Goal: Transaction & Acquisition: Purchase product/service

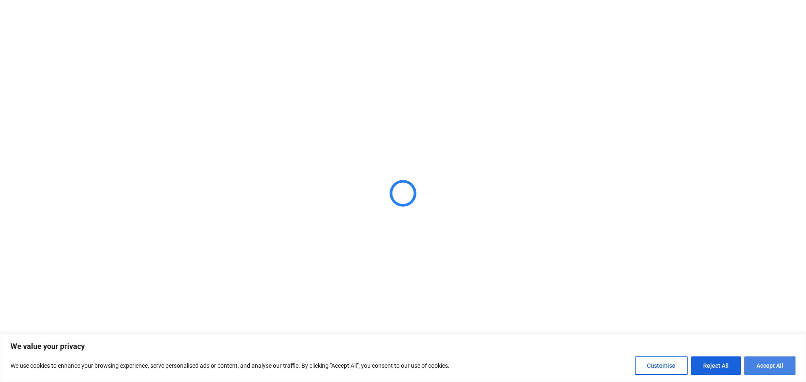
click at [778, 367] on button "Accept All" at bounding box center [769, 366] width 51 height 18
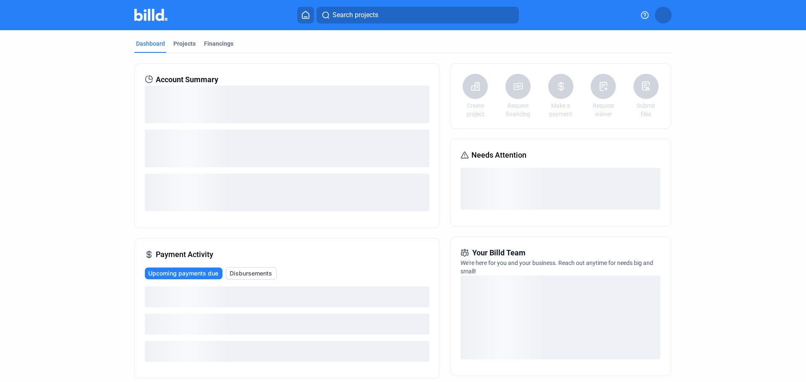
checkbox input "true"
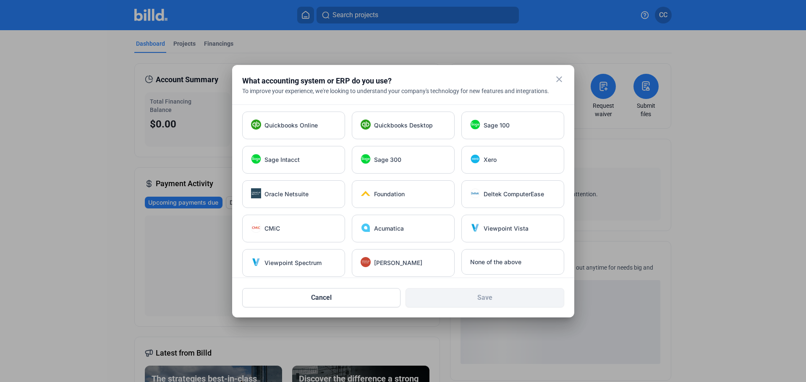
click at [557, 81] on mat-icon "close" at bounding box center [559, 79] width 10 height 10
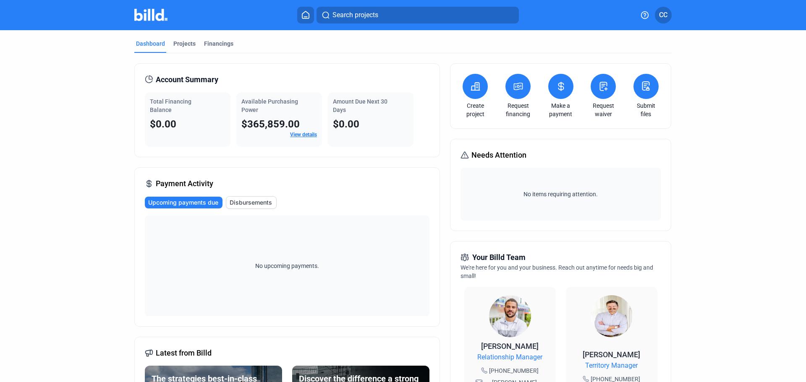
click at [519, 86] on icon at bounding box center [518, 86] width 10 height 10
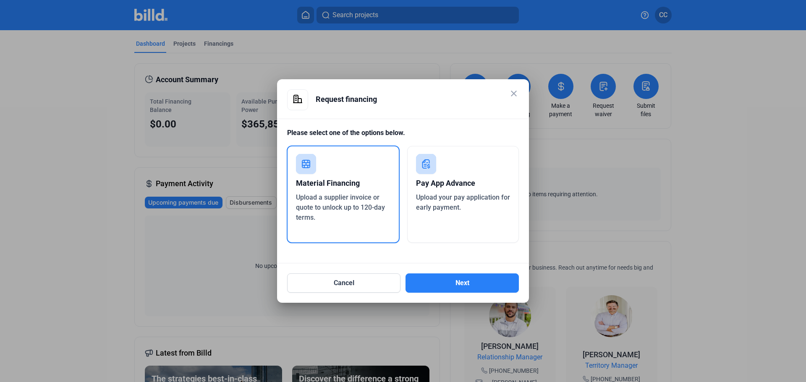
click at [468, 224] on div "Pay App Advance Upload your pay application for early payment." at bounding box center [463, 194] width 112 height 97
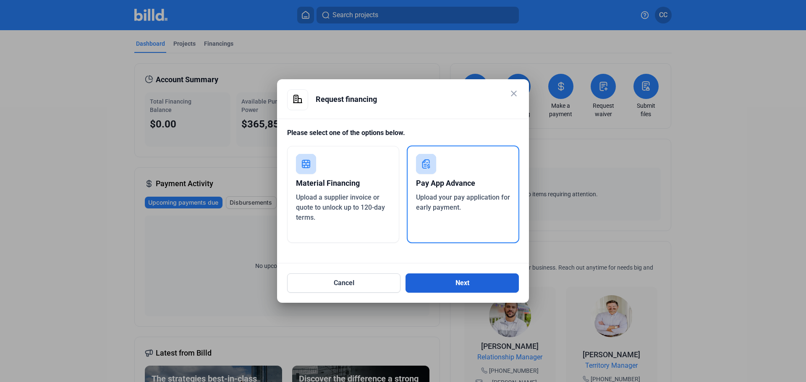
click at [470, 289] on button "Next" at bounding box center [461, 283] width 113 height 19
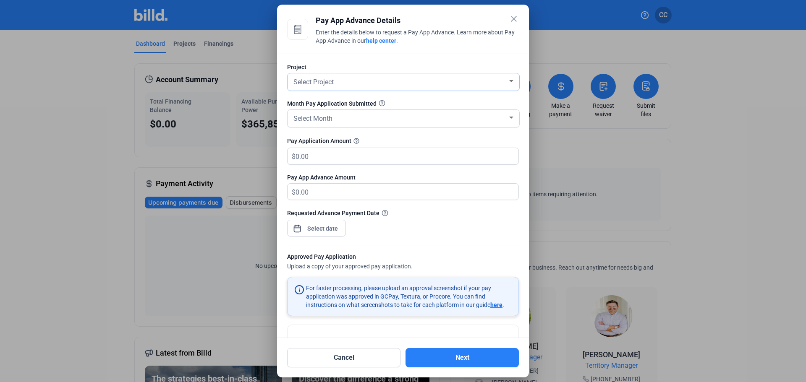
click at [410, 77] on div "Select Project" at bounding box center [400, 82] width 216 height 12
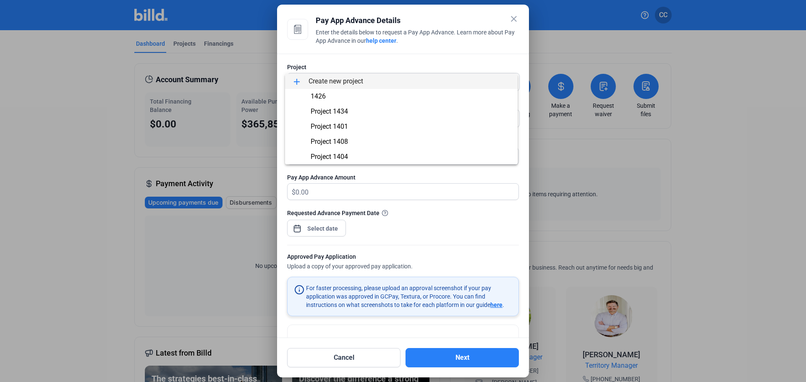
click at [299, 80] on mat-icon "add" at bounding box center [297, 82] width 10 height 10
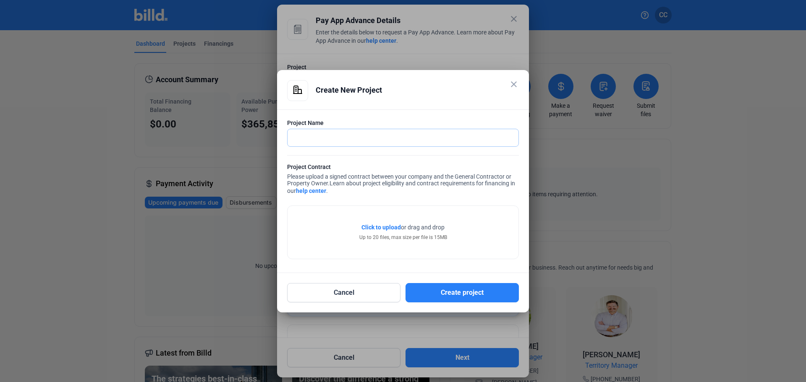
click at [409, 141] on input "text" at bounding box center [402, 137] width 231 height 17
type input "Project 1480"
click at [389, 227] on span "Click to upload" at bounding box center [380, 227] width 39 height 7
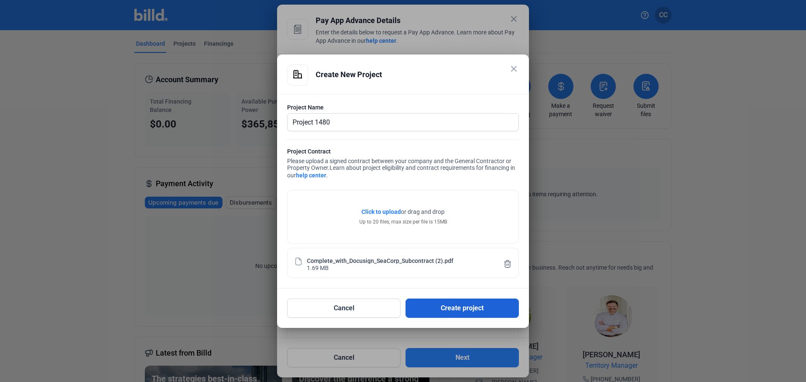
click at [456, 311] on button "Create project" at bounding box center [461, 308] width 113 height 19
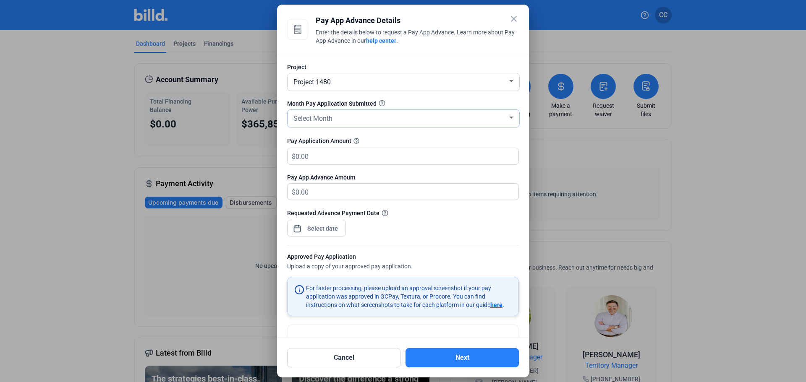
click at [397, 123] on div "Select Month" at bounding box center [400, 118] width 216 height 12
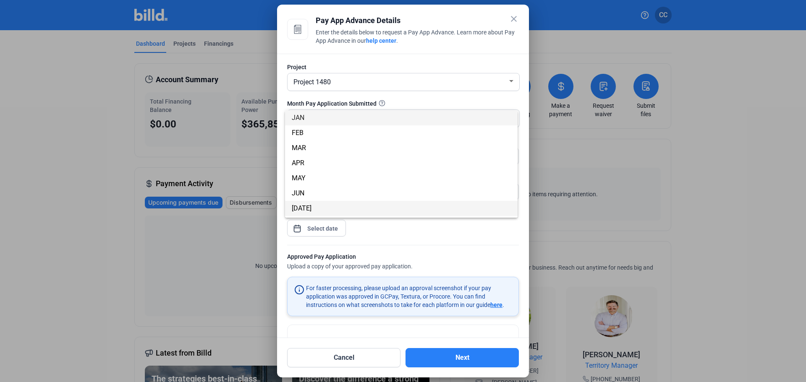
click at [371, 210] on span "[DATE]" at bounding box center [401, 208] width 219 height 15
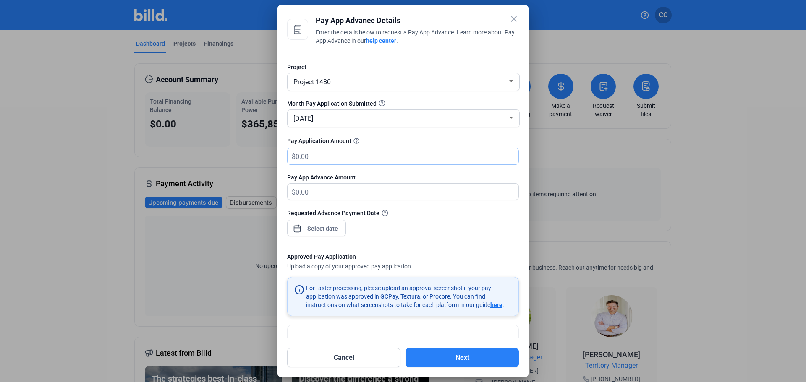
click at [330, 160] on input "text" at bounding box center [401, 156] width 213 height 16
click at [336, 151] on input "text" at bounding box center [406, 156] width 223 height 16
type input "105,823.93"
click at [427, 225] on div "Requested Advance Payment Date" at bounding box center [403, 227] width 232 height 37
click at [312, 224] on div "close Pay App Advance Details Enter the details below to request a Pay App Adva…" at bounding box center [403, 191] width 806 height 382
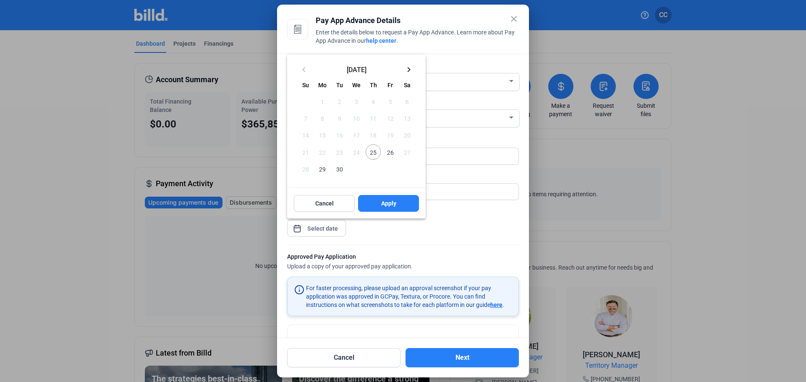
click at [324, 170] on span "29" at bounding box center [322, 169] width 15 height 15
click at [379, 203] on button "Apply" at bounding box center [388, 203] width 61 height 17
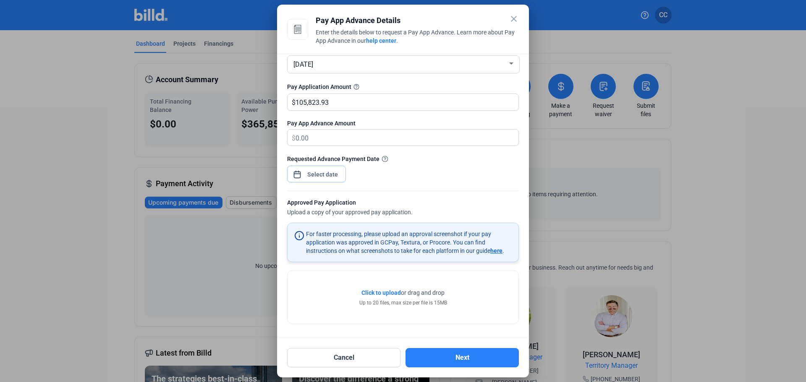
scroll to position [55, 0]
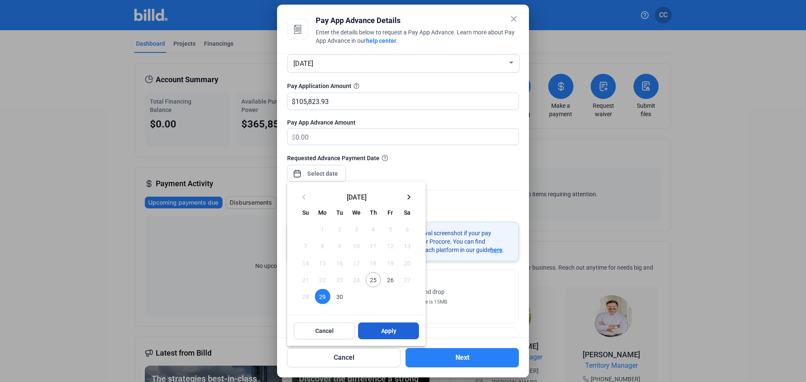
click at [386, 334] on span "Apply" at bounding box center [388, 331] width 15 height 8
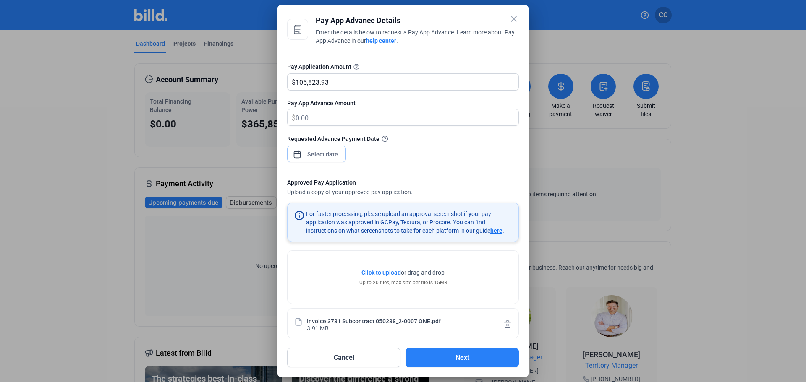
scroll to position [86, 0]
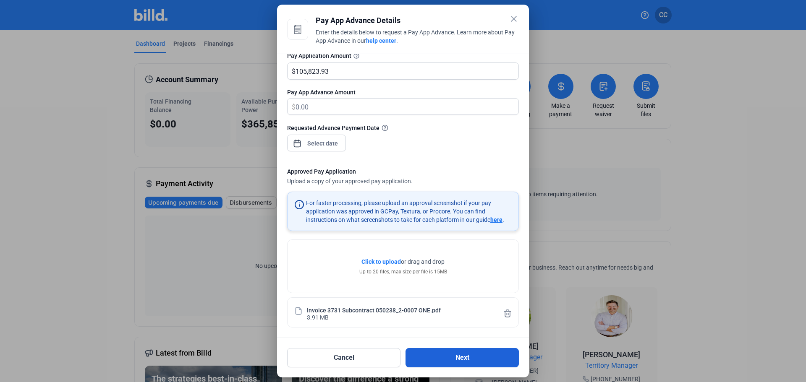
click at [465, 356] on button "Next" at bounding box center [461, 357] width 113 height 19
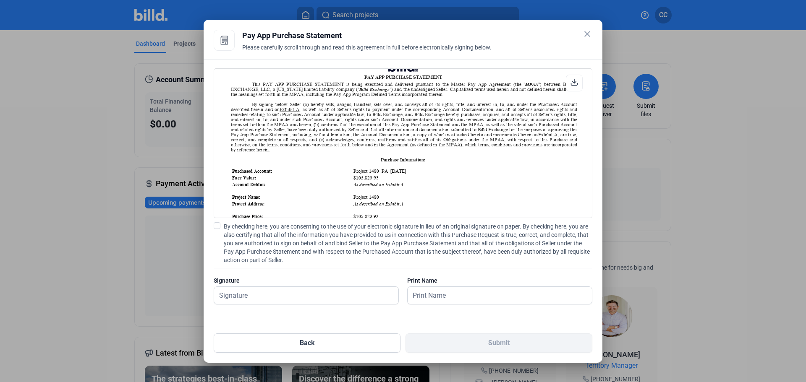
scroll to position [0, 0]
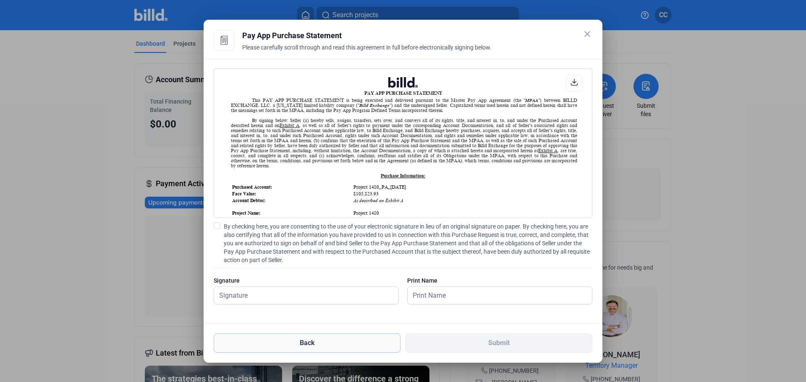
click at [281, 347] on button "Back" at bounding box center [307, 343] width 187 height 19
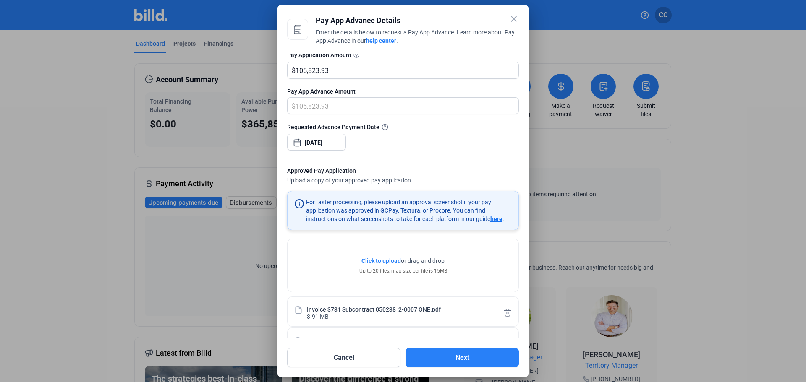
scroll to position [117, 0]
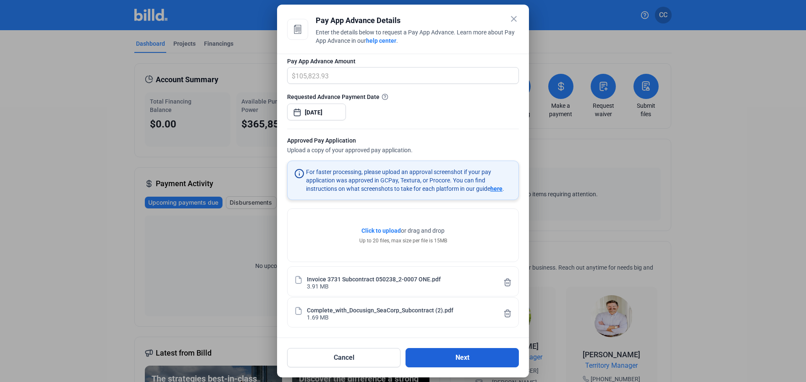
click at [457, 358] on button "Next" at bounding box center [461, 357] width 113 height 19
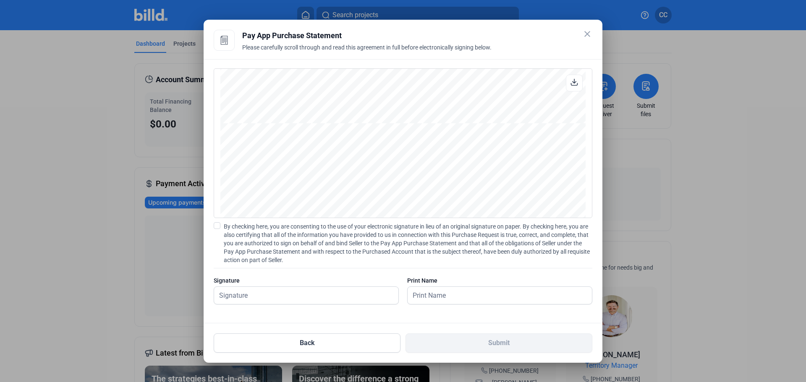
scroll to position [9004, 0]
click at [298, 300] on input "text" at bounding box center [301, 295] width 175 height 17
type input "[PERSON_NAME]"
click at [448, 295] on input "text" at bounding box center [494, 295] width 175 height 17
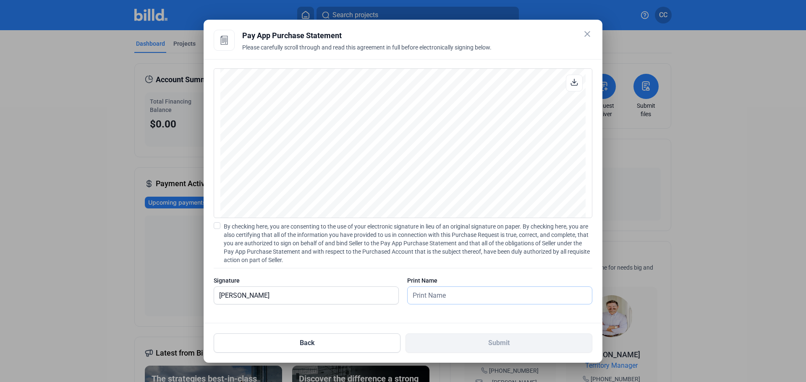
type input "[PERSON_NAME]"
click at [215, 227] on span at bounding box center [217, 225] width 7 height 7
click at [0, 0] on input "By checking here, you are consenting to the use of your electronic signature in…" at bounding box center [0, 0] width 0 height 0
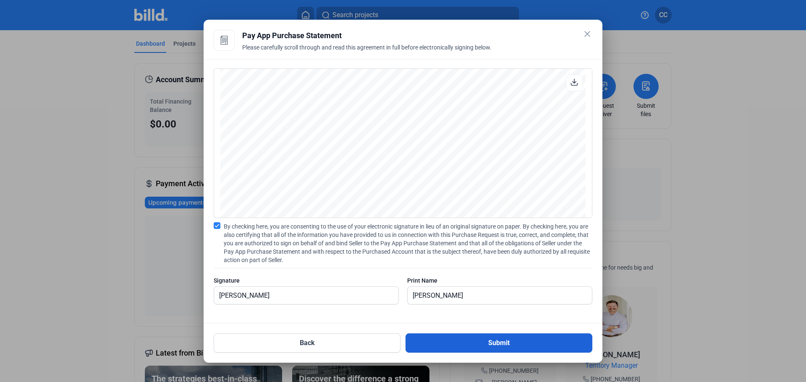
click at [503, 347] on button "Submit" at bounding box center [498, 343] width 187 height 19
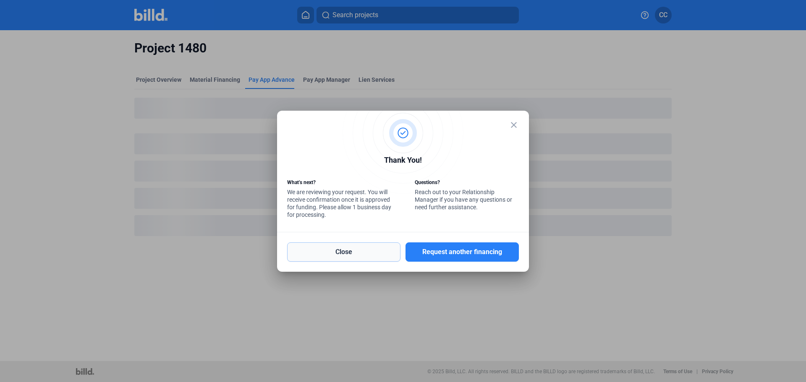
click at [368, 253] on button "Close" at bounding box center [343, 252] width 113 height 19
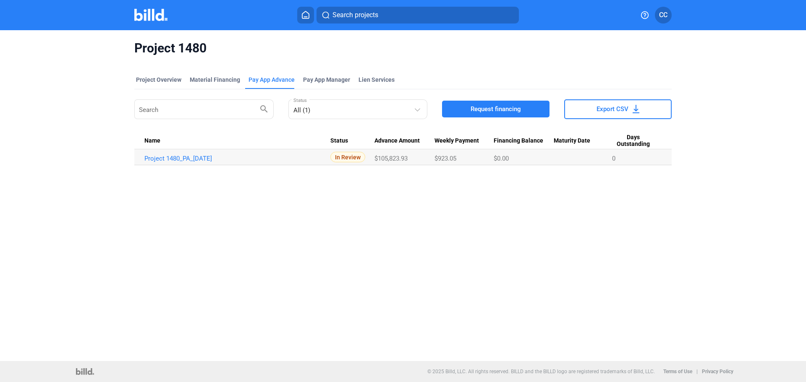
click at [154, 14] on img at bounding box center [150, 15] width 33 height 12
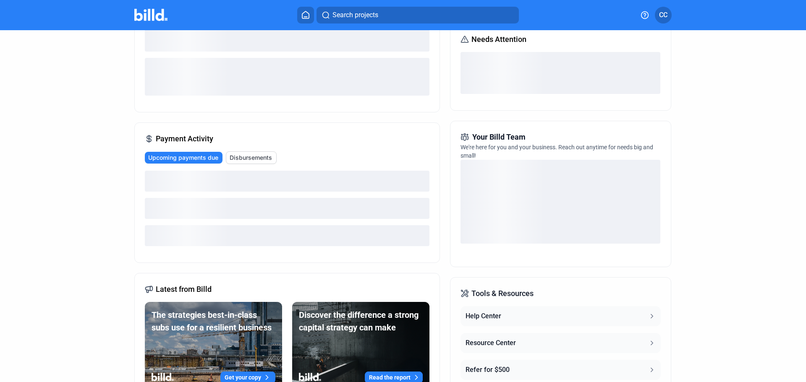
scroll to position [126, 0]
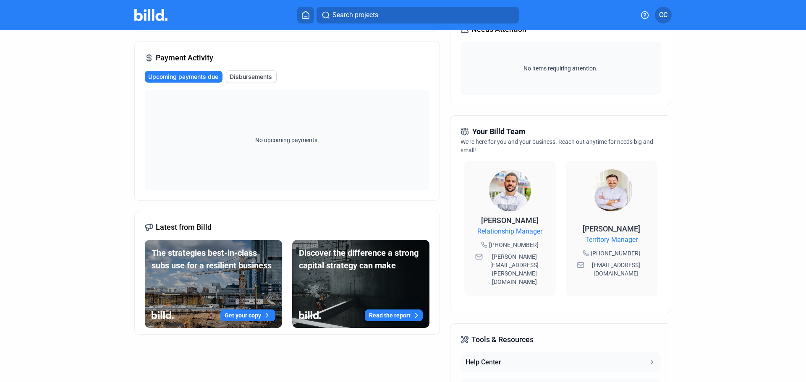
drag, startPoint x: 483, startPoint y: 257, endPoint x: 540, endPoint y: 259, distance: 57.5
click at [540, 259] on span "[PERSON_NAME][EMAIL_ADDRESS][PERSON_NAME][DOMAIN_NAME]" at bounding box center [514, 270] width 60 height 34
copy span "[PERSON_NAME][EMAIL_ADDRESS][PERSON_NAME][DOMAIN_NAME]"
